Goal: Navigation & Orientation: Go to known website

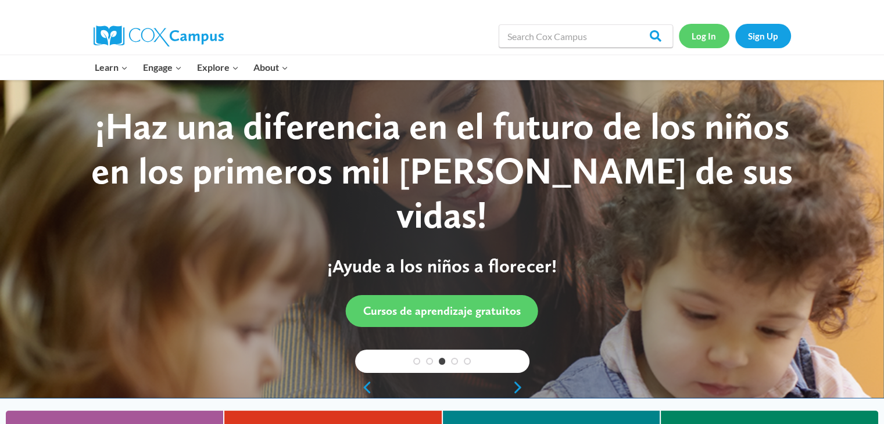
click at [699, 37] on link "Log In" at bounding box center [704, 36] width 51 height 24
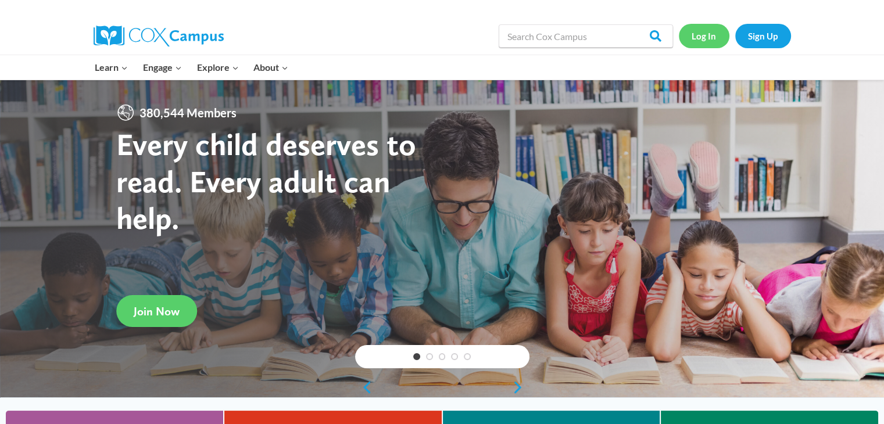
click at [711, 28] on link "Log In" at bounding box center [704, 36] width 51 height 24
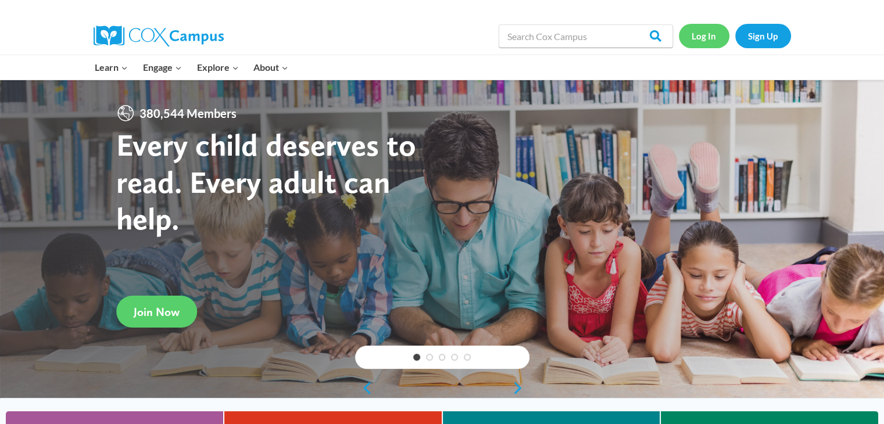
click at [704, 42] on link "Log In" at bounding box center [704, 36] width 51 height 24
